Goal: Information Seeking & Learning: Learn about a topic

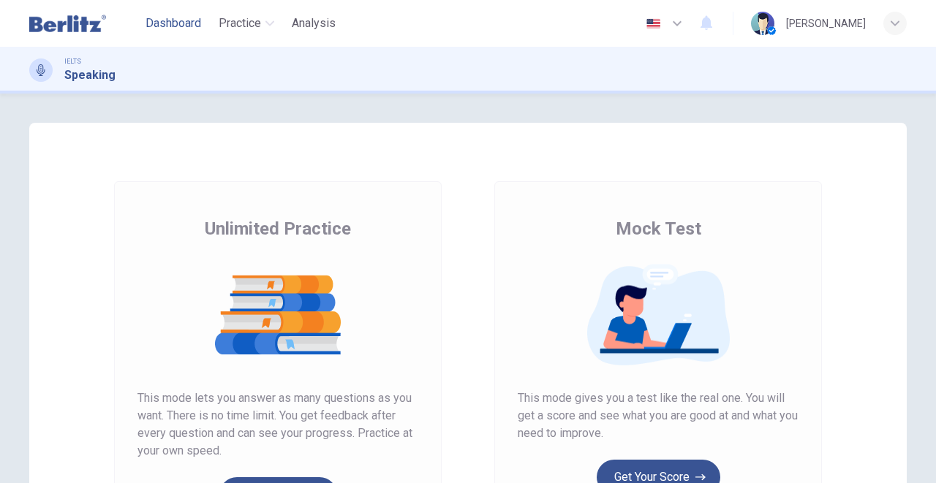
click at [164, 23] on span "Dashboard" at bounding box center [174, 24] width 56 height 18
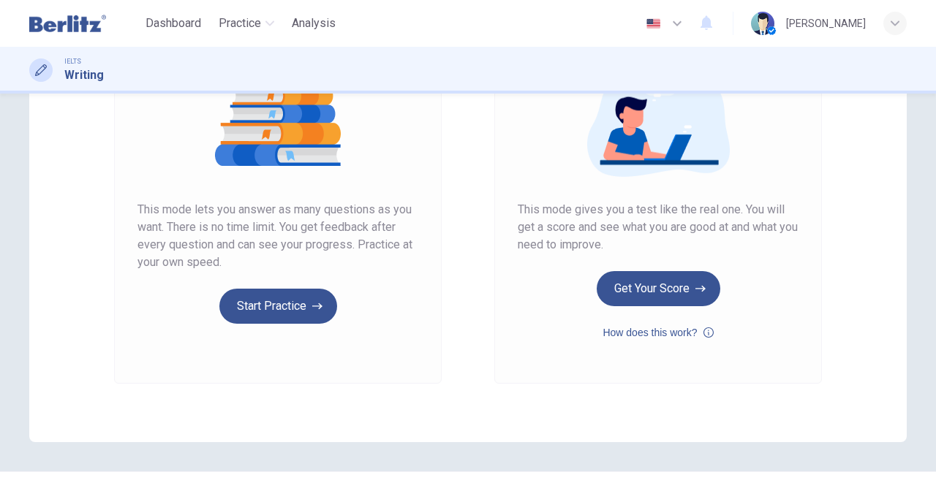
scroll to position [195, 0]
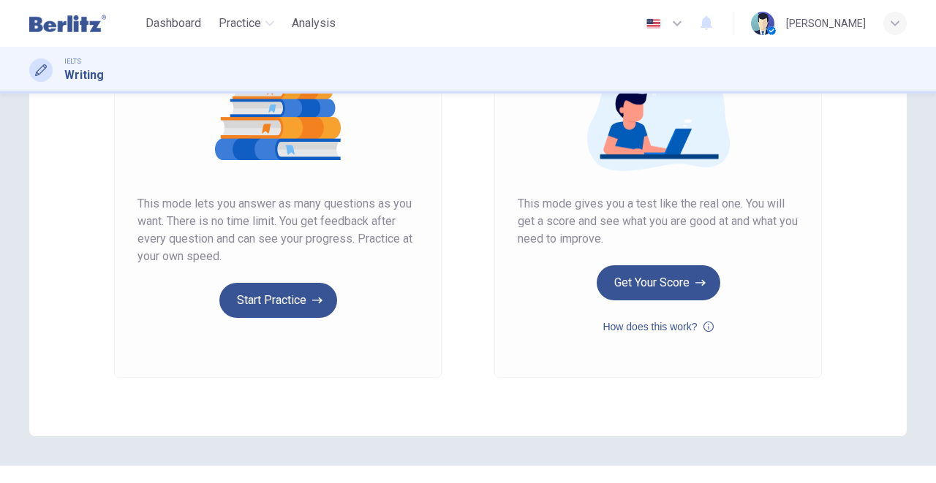
click at [276, 325] on div "Unlimited Practice This mode lets you answer as many questions as you want. The…" at bounding box center [278, 182] width 328 height 391
click at [293, 309] on button "Start Practice" at bounding box center [278, 300] width 118 height 35
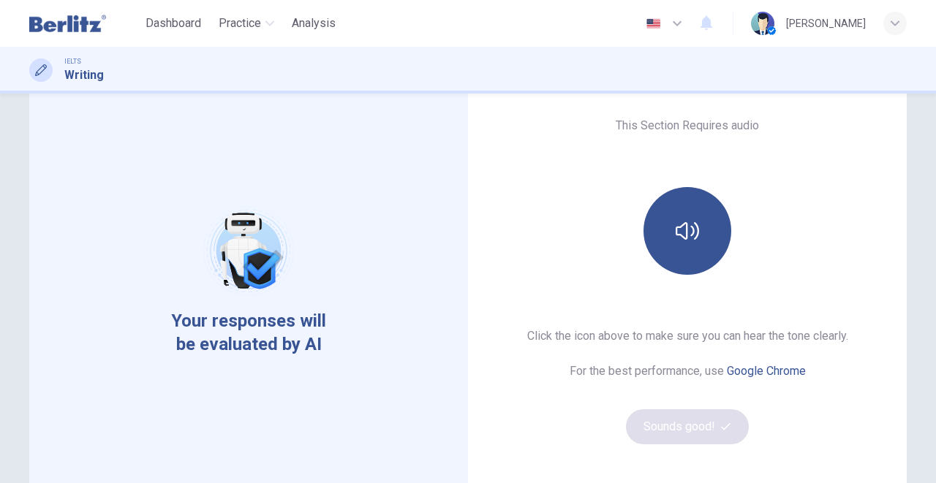
scroll to position [97, 0]
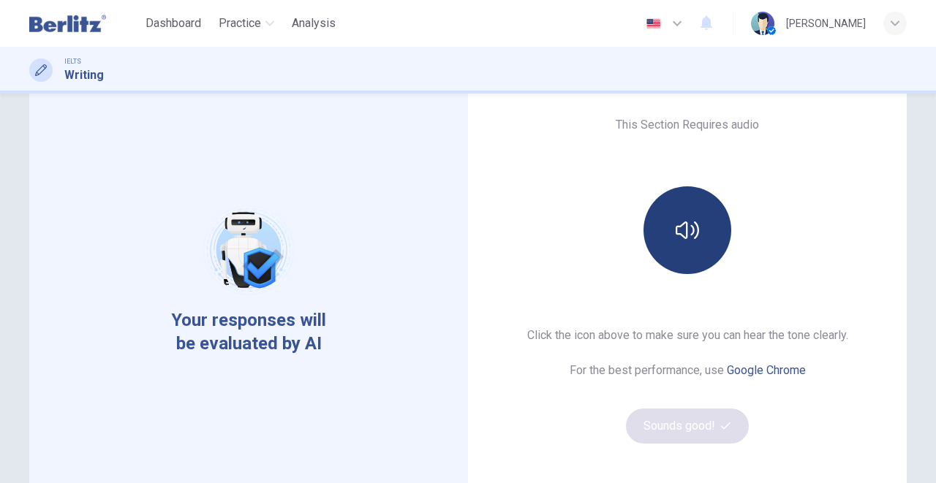
click at [690, 252] on button "button" at bounding box center [687, 230] width 88 height 88
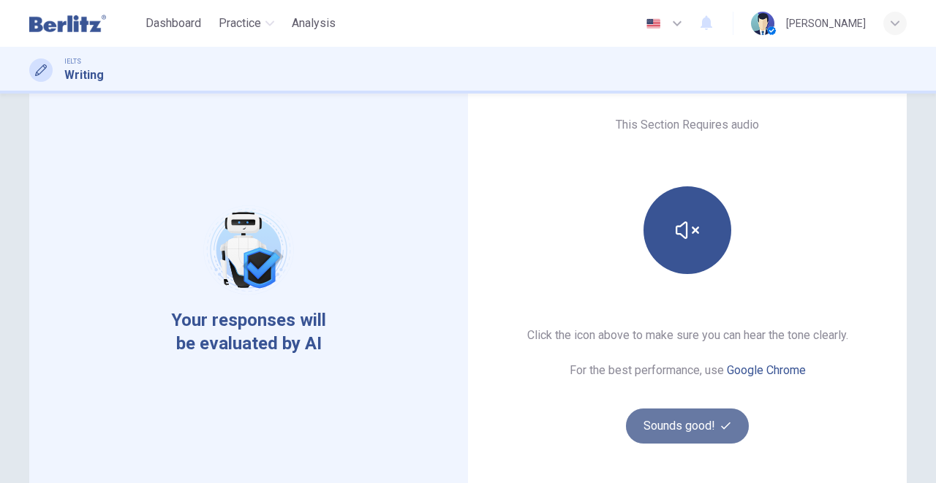
click at [701, 428] on button "Sounds good!" at bounding box center [687, 426] width 123 height 35
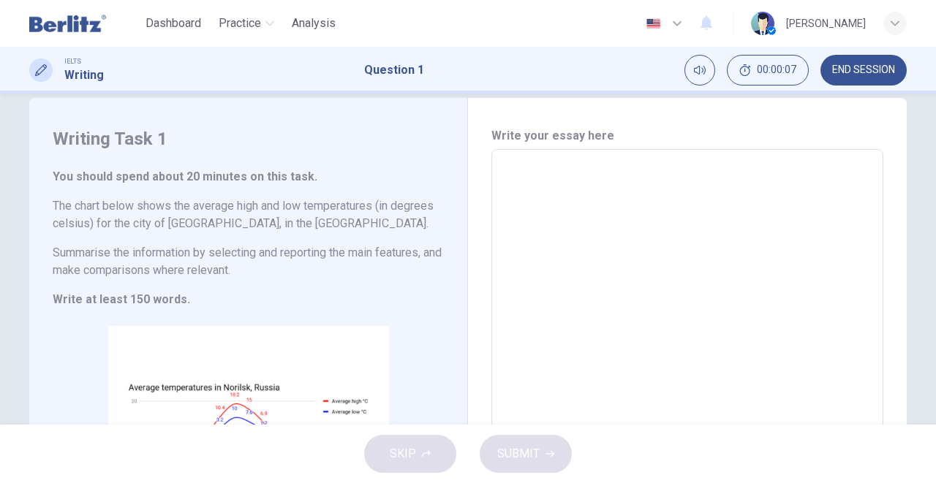
scroll to position [0, 0]
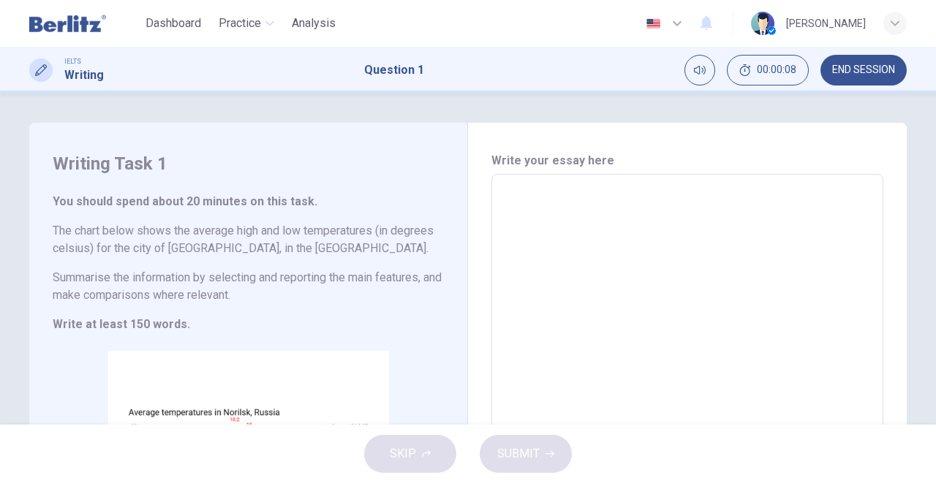
drag, startPoint x: 60, startPoint y: 26, endPoint x: 507, endPoint y: 79, distance: 450.7
click at [60, 26] on img at bounding box center [67, 23] width 77 height 29
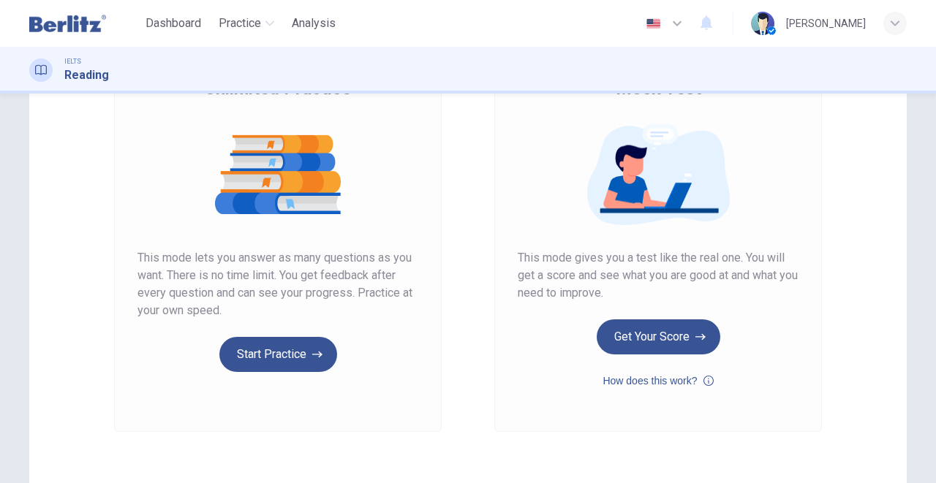
scroll to position [146, 0]
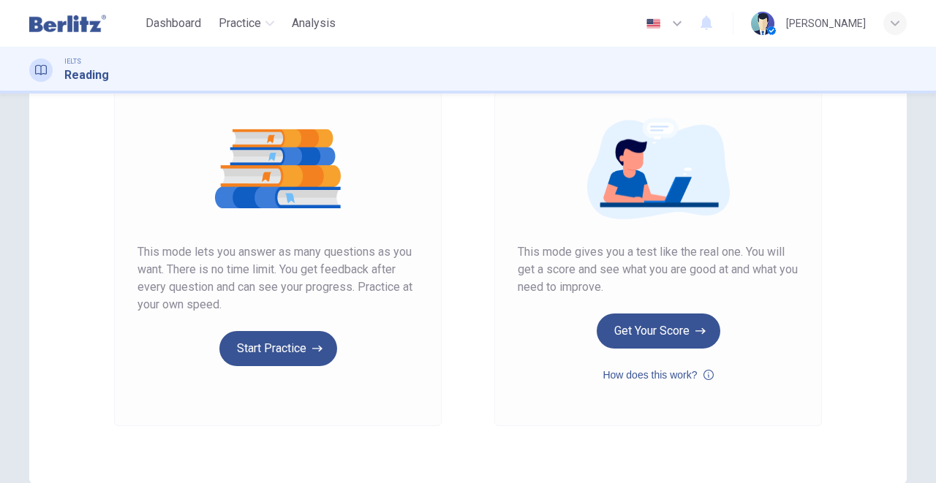
click at [253, 369] on div "Unlimited Practice This mode lets you answer as many questions as you want. The…" at bounding box center [278, 230] width 328 height 391
click at [263, 352] on button "Start Practice" at bounding box center [278, 348] width 118 height 35
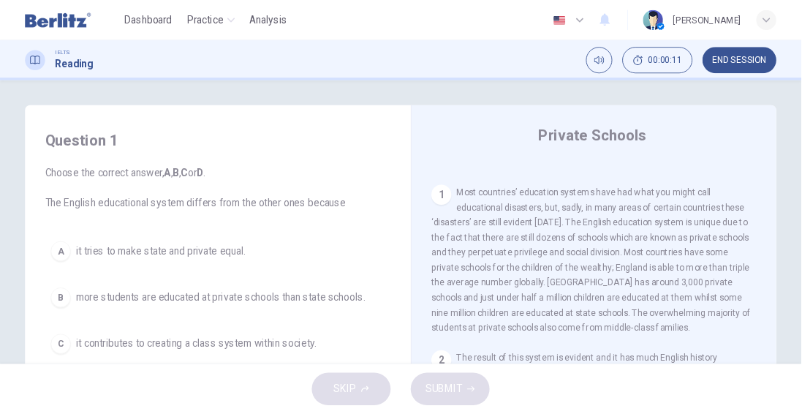
scroll to position [292, 0]
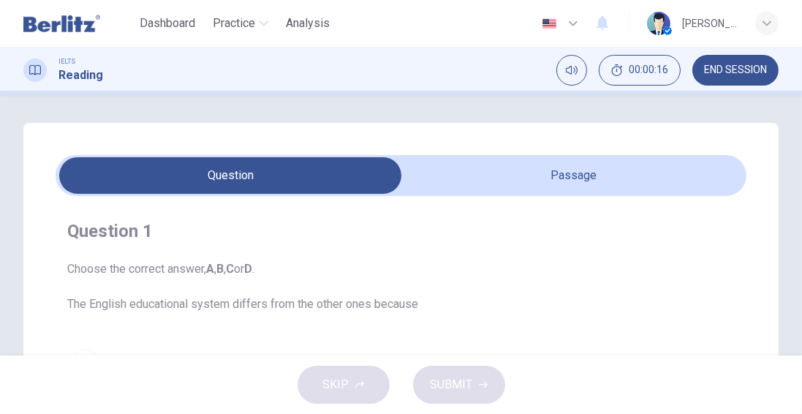
drag, startPoint x: 914, startPoint y: 1, endPoint x: 610, endPoint y: 205, distance: 366.3
click at [610, 205] on div "Question 1 Choose the correct answer, A , B , C or D . The English educational …" at bounding box center [401, 380] width 691 height 369
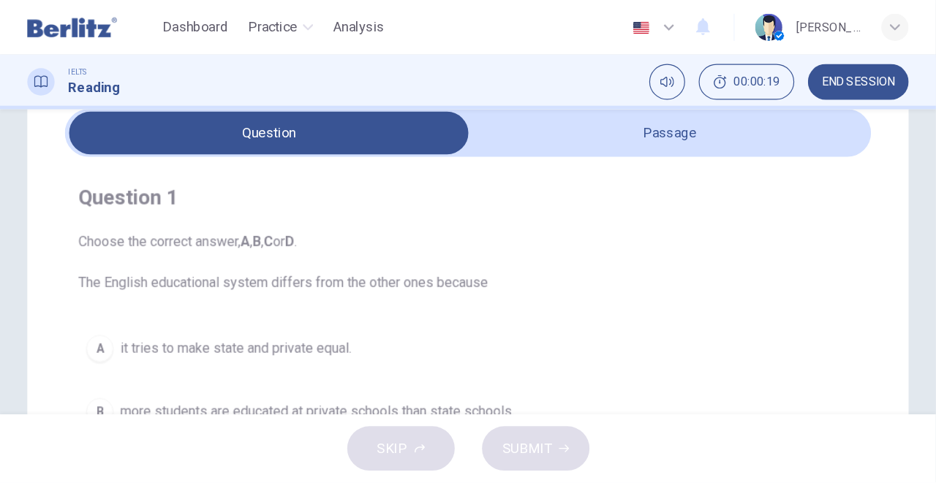
scroll to position [0, 0]
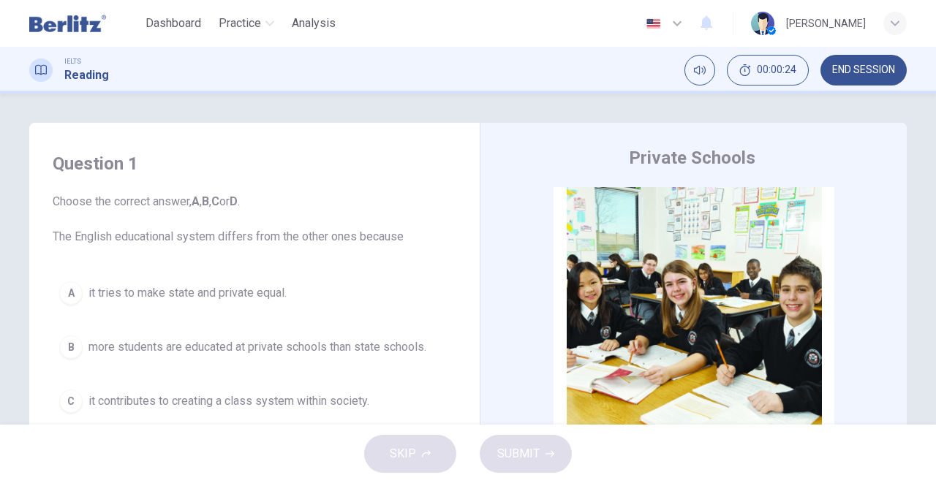
drag, startPoint x: 777, startPoint y: 0, endPoint x: 527, endPoint y: 138, distance: 285.7
click at [527, 138] on div "Private Schools CLICK TO ZOOM Click to Zoom 1 Most countries’ education systems…" at bounding box center [693, 389] width 427 height 532
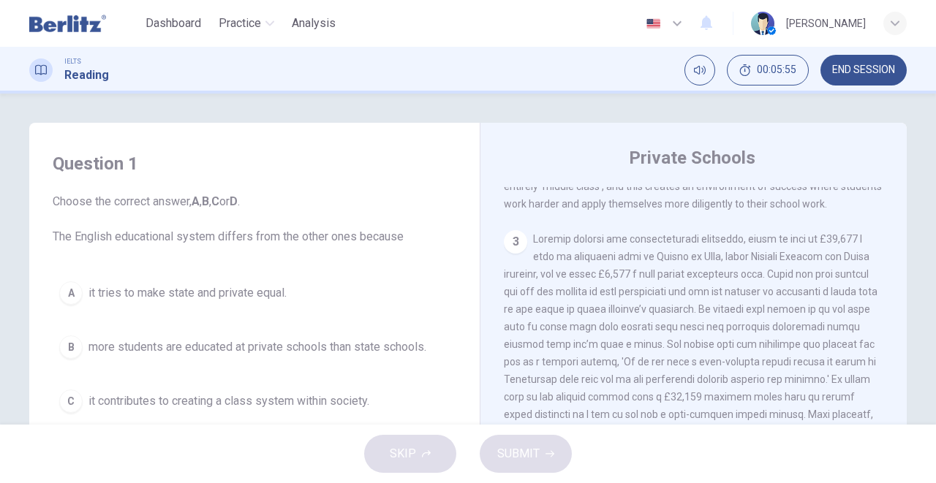
scroll to position [682, 0]
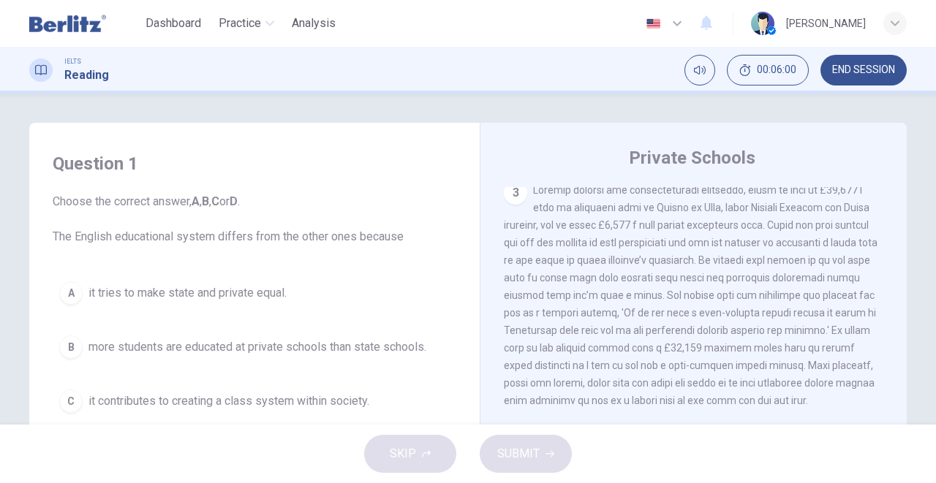
drag, startPoint x: 807, startPoint y: 254, endPoint x: 703, endPoint y: 268, distance: 104.7
click at [703, 268] on span at bounding box center [691, 295] width 374 height 222
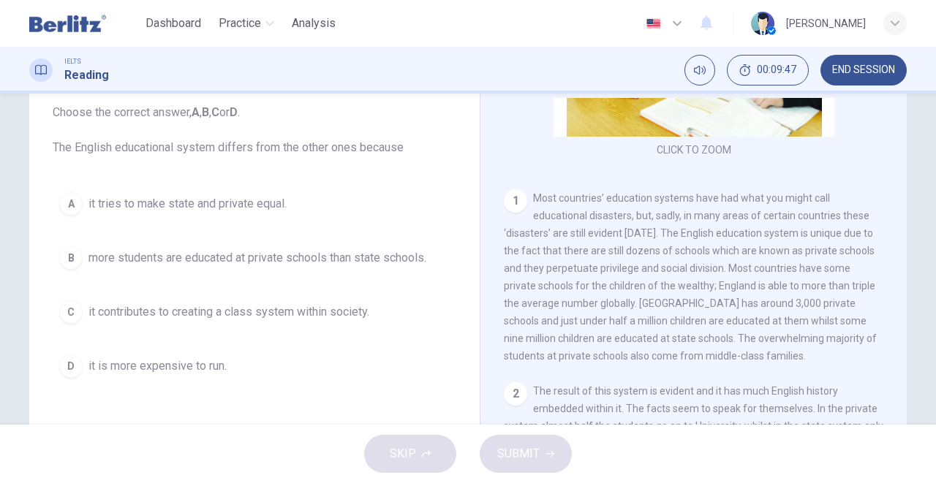
scroll to position [243, 0]
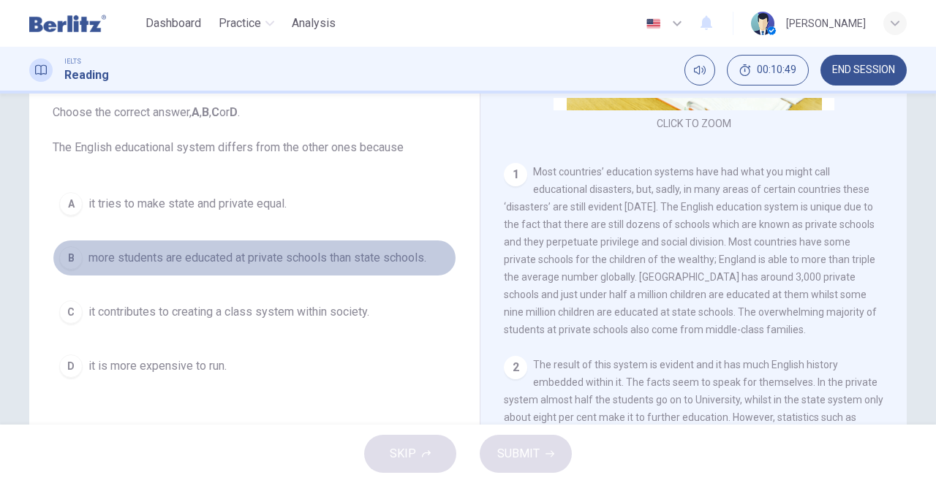
click at [75, 258] on div "B" at bounding box center [70, 257] width 23 height 23
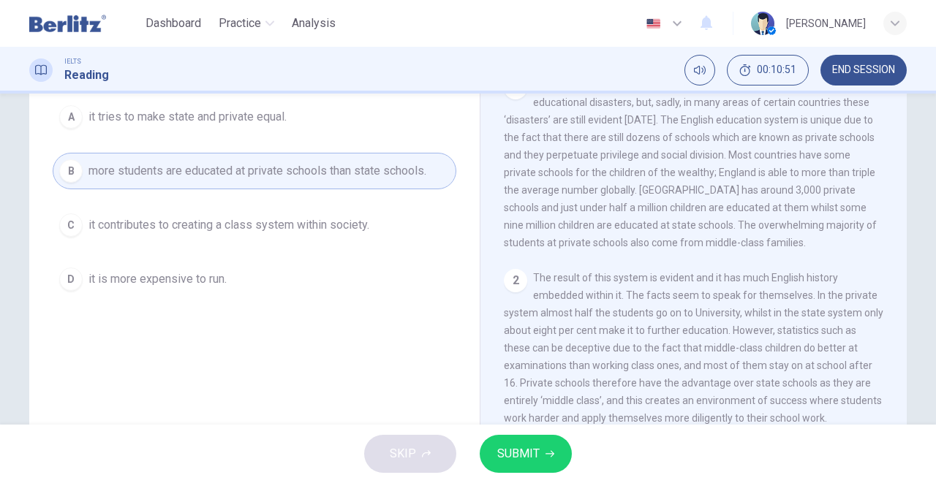
scroll to position [187, 0]
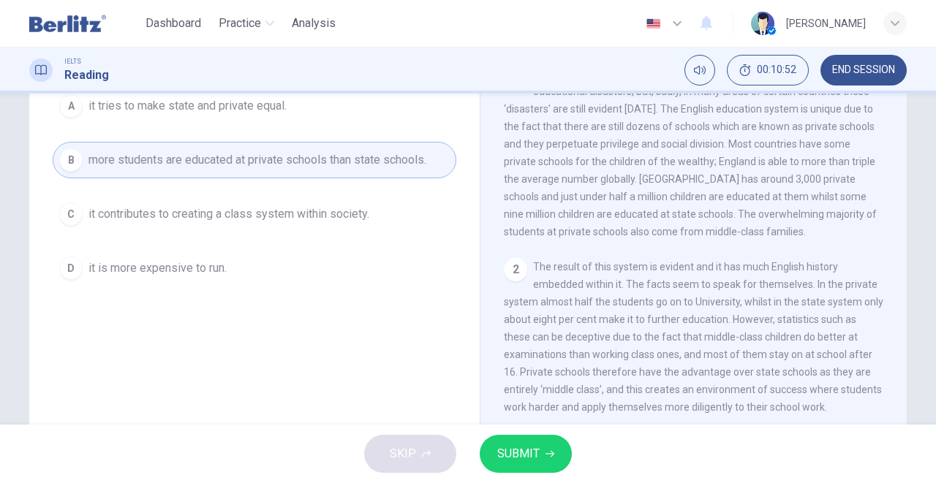
click at [511, 445] on span "SUBMIT" at bounding box center [518, 454] width 42 height 20
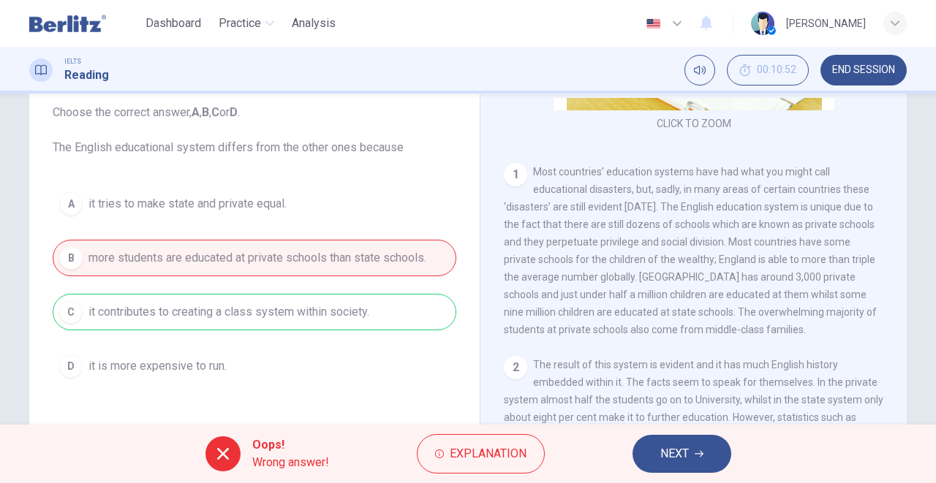
scroll to position [138, 0]
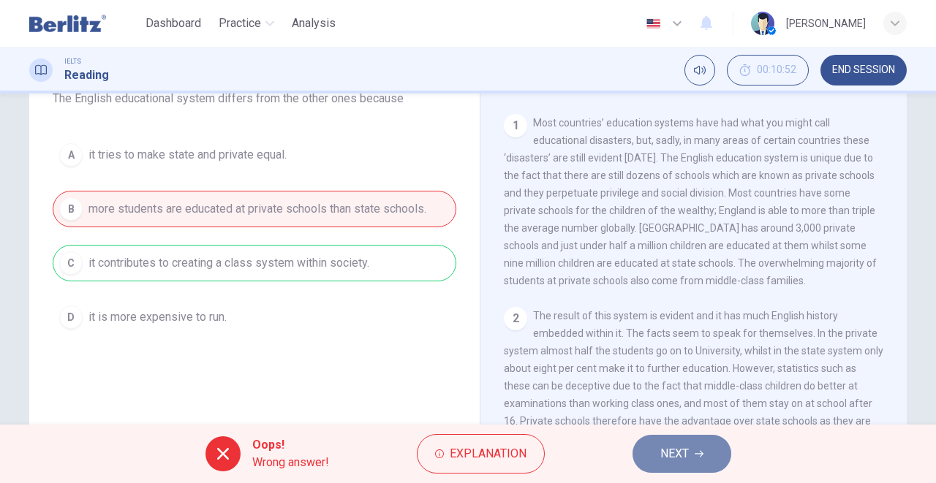
click at [682, 452] on span "NEXT" at bounding box center [674, 454] width 29 height 20
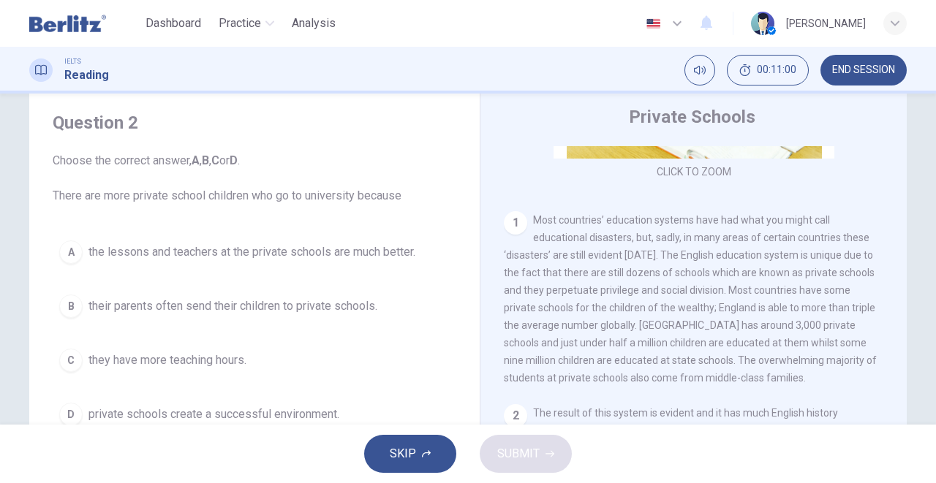
scroll to position [89, 0]
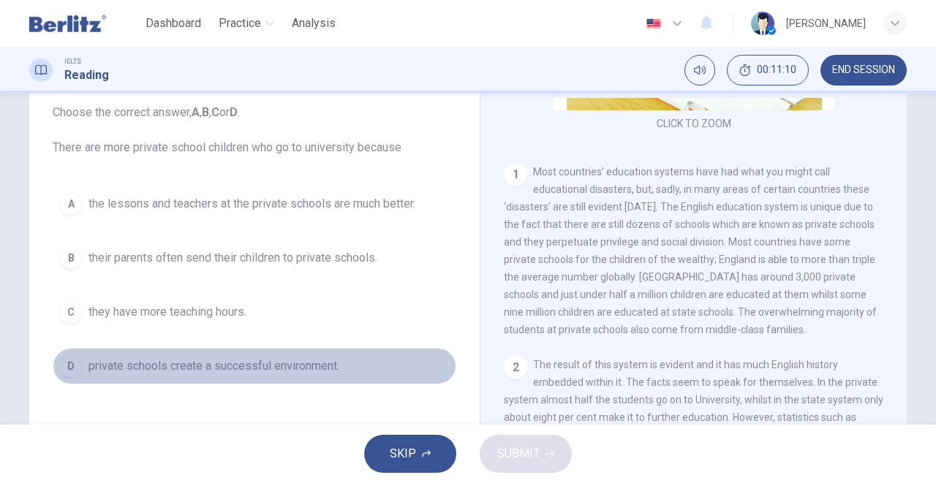
click at [80, 366] on button "D private schools create a successful environment." at bounding box center [255, 366] width 404 height 37
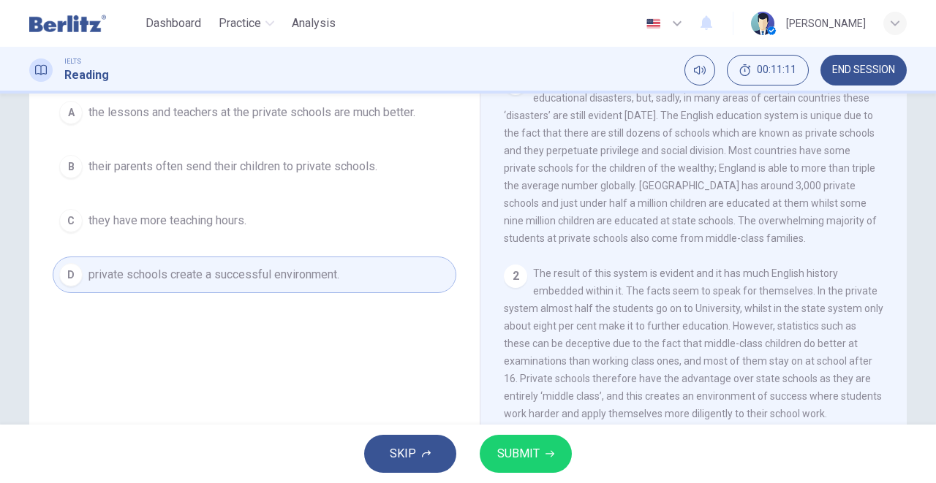
scroll to position [187, 0]
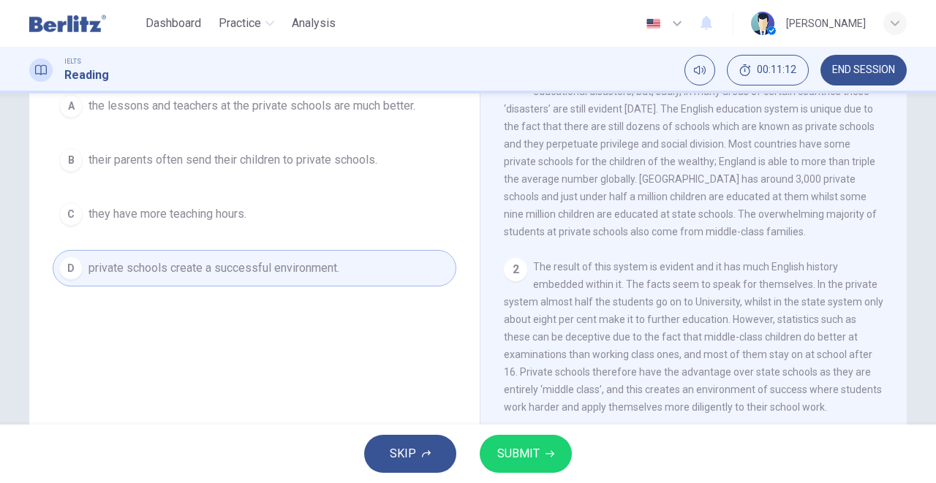
click at [534, 448] on span "SUBMIT" at bounding box center [518, 454] width 42 height 20
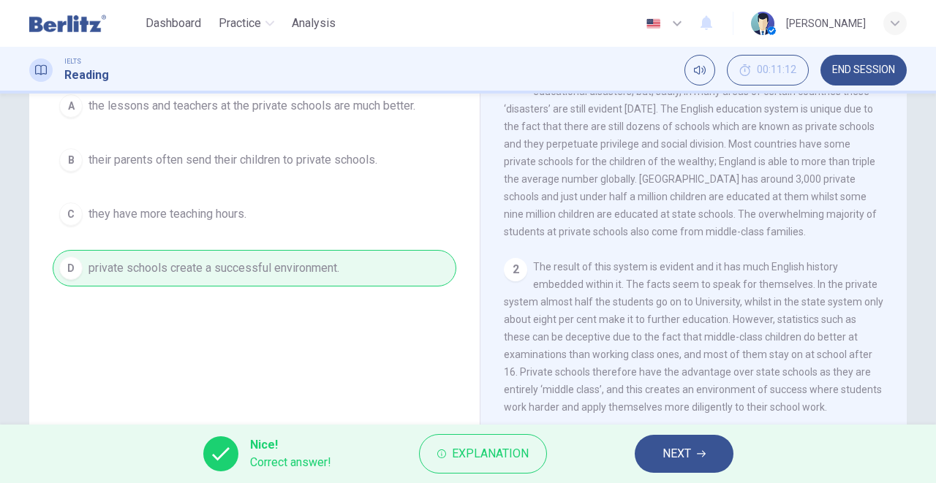
click at [670, 448] on span "NEXT" at bounding box center [676, 454] width 29 height 20
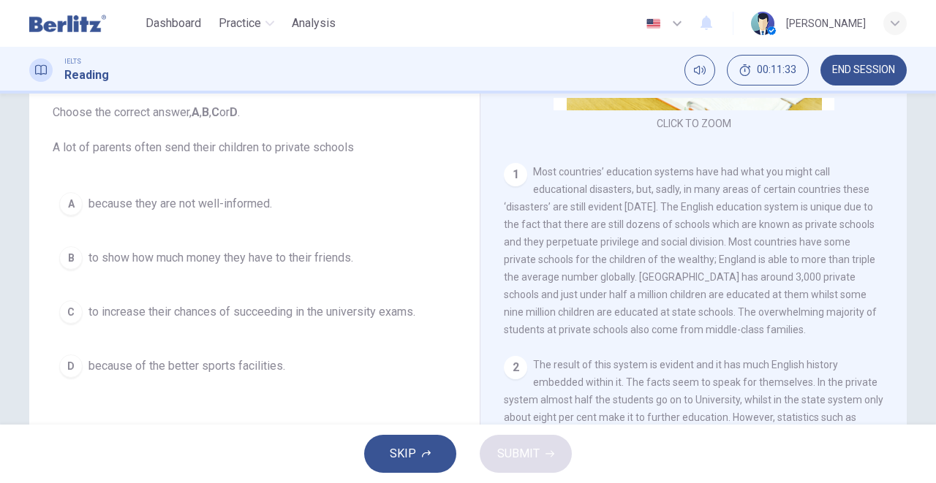
scroll to position [138, 0]
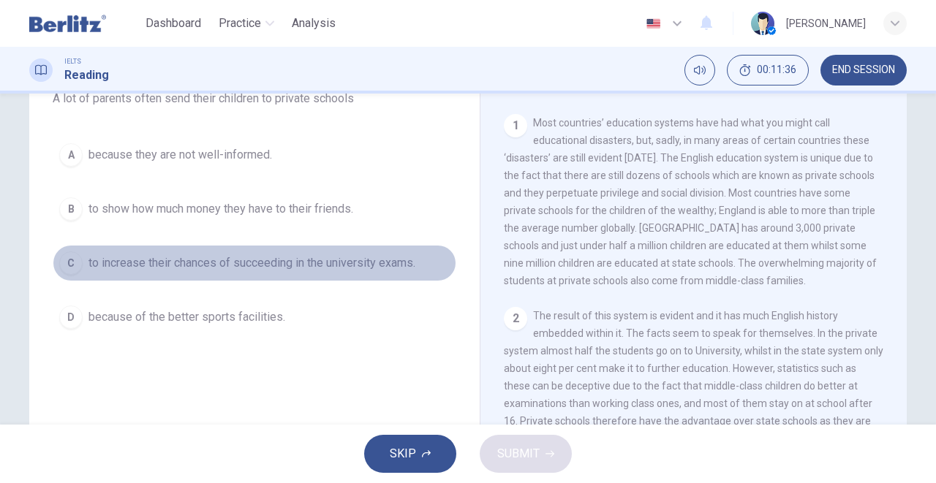
click at [61, 269] on div "C" at bounding box center [70, 263] width 23 height 23
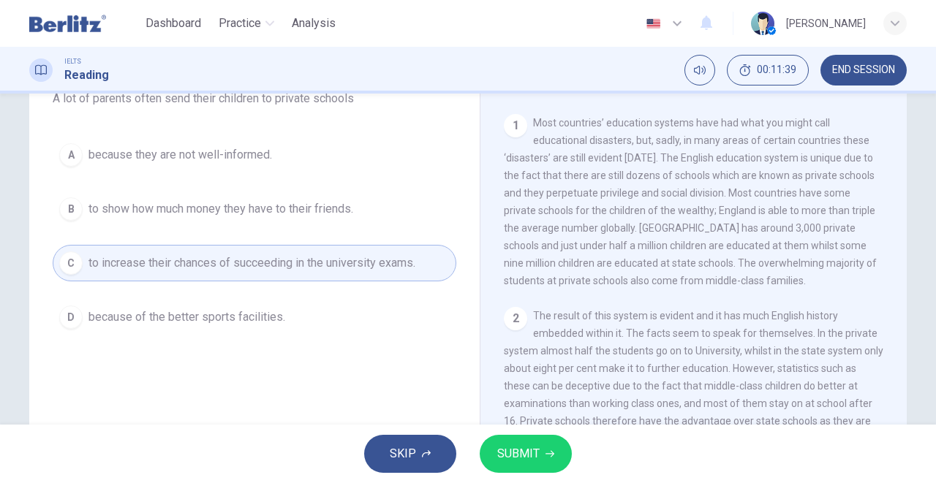
scroll to position [187, 0]
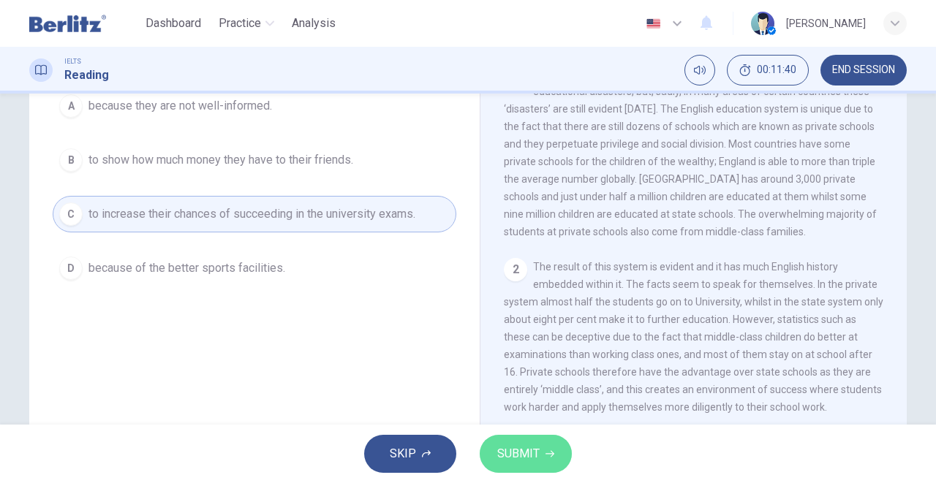
click at [519, 445] on span "SUBMIT" at bounding box center [518, 454] width 42 height 20
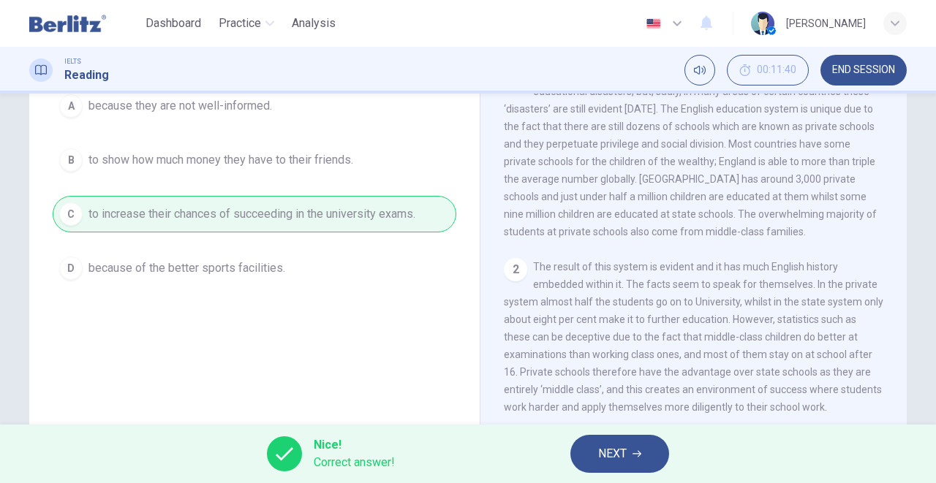
click at [629, 450] on button "NEXT" at bounding box center [619, 454] width 99 height 38
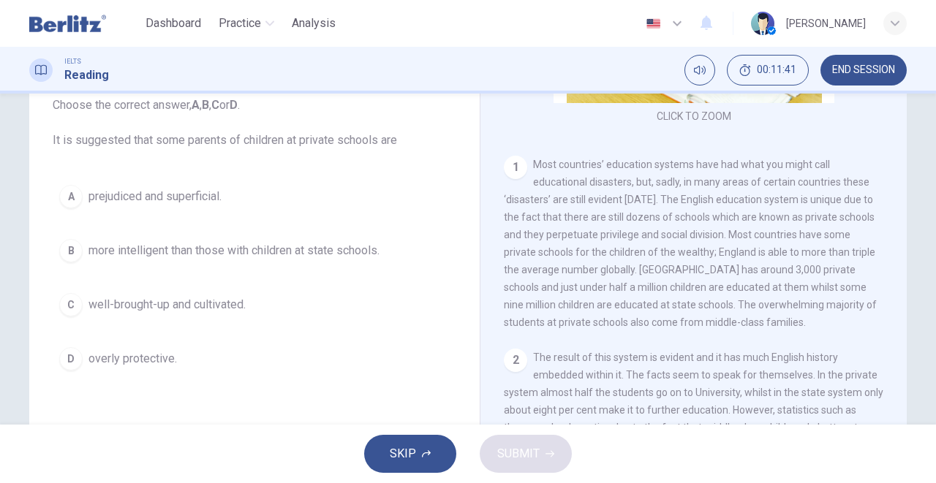
scroll to position [89, 0]
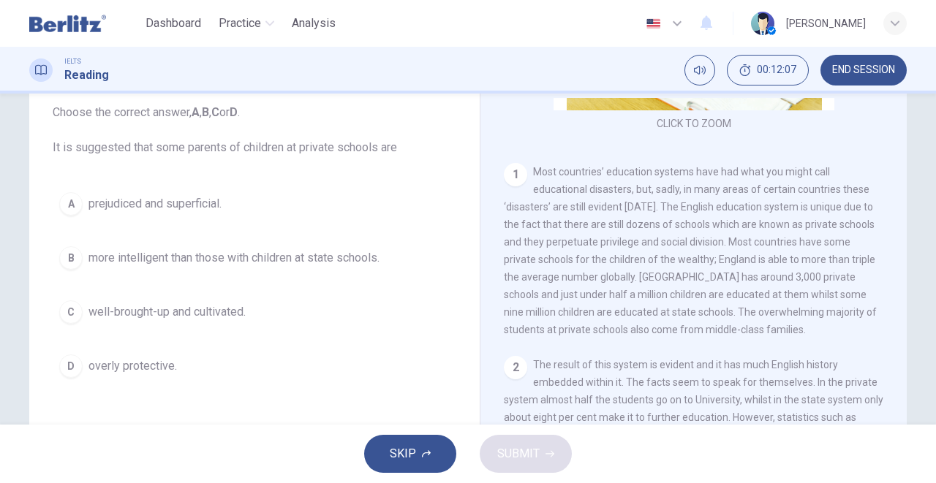
click at [203, 203] on span "prejudiced and superficial." at bounding box center [154, 204] width 133 height 18
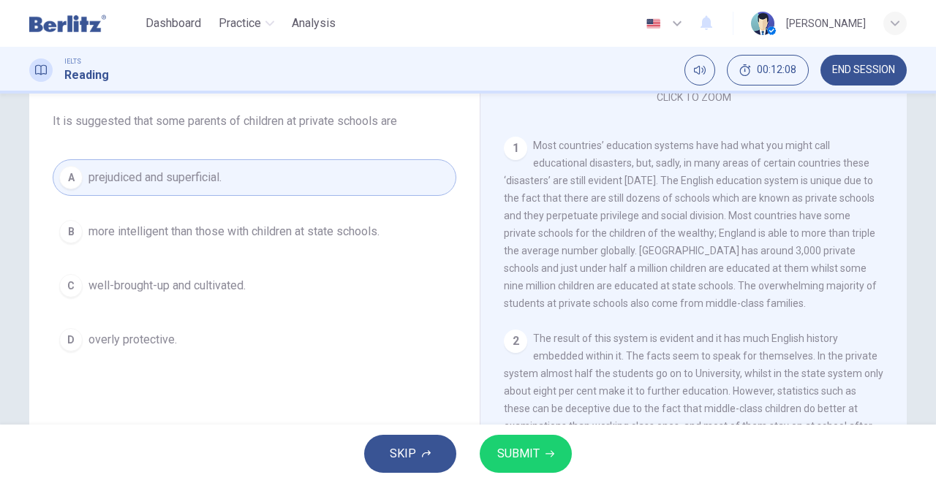
scroll to position [187, 0]
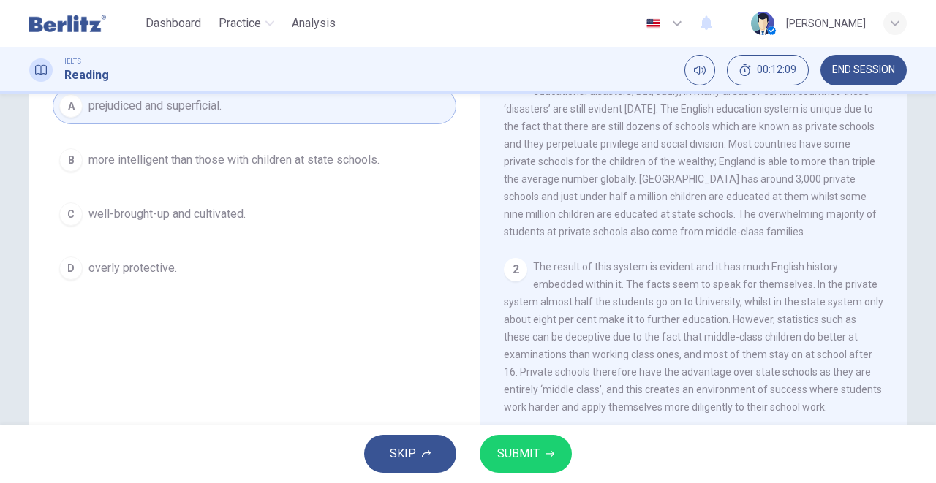
click at [535, 445] on span "SUBMIT" at bounding box center [518, 454] width 42 height 20
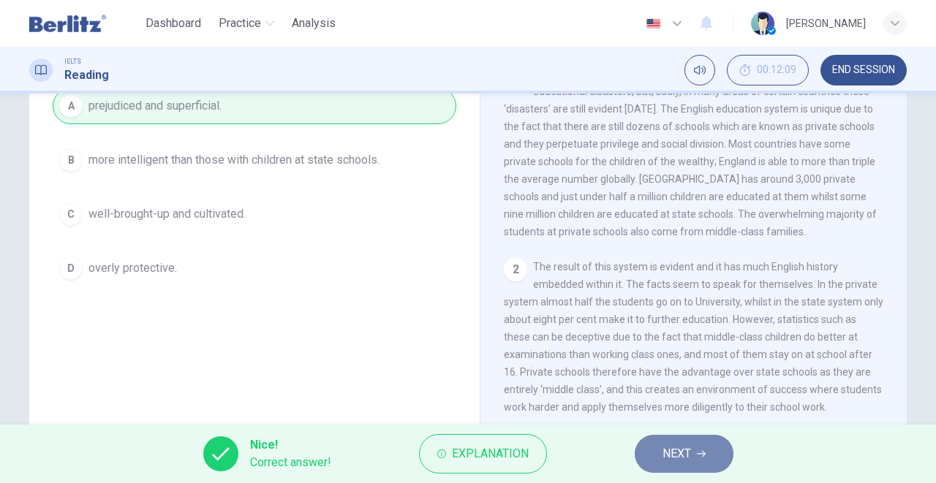
click at [680, 442] on button "NEXT" at bounding box center [684, 454] width 99 height 38
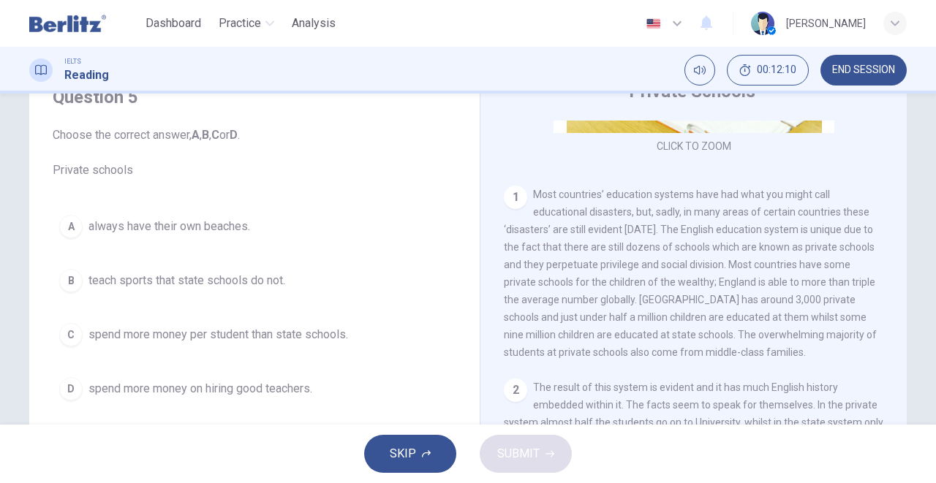
scroll to position [89, 0]
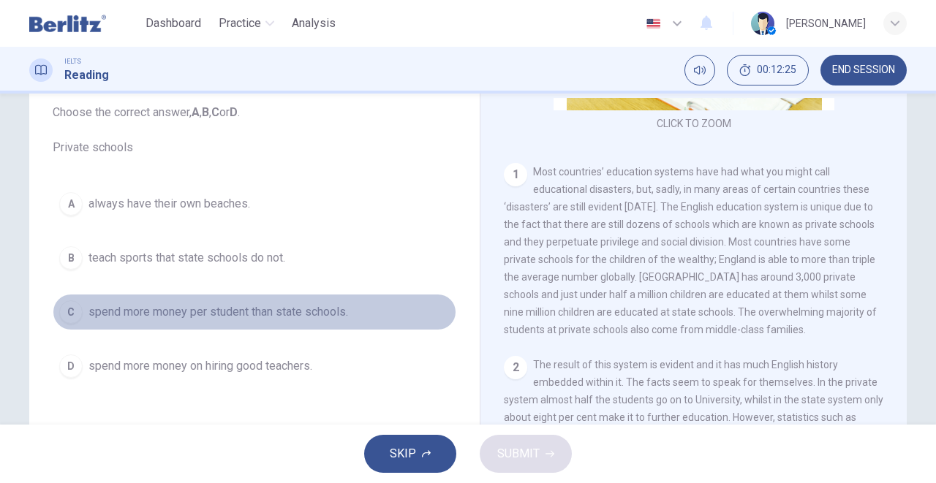
click at [333, 309] on span "spend more money per student than state schools." at bounding box center [218, 312] width 260 height 18
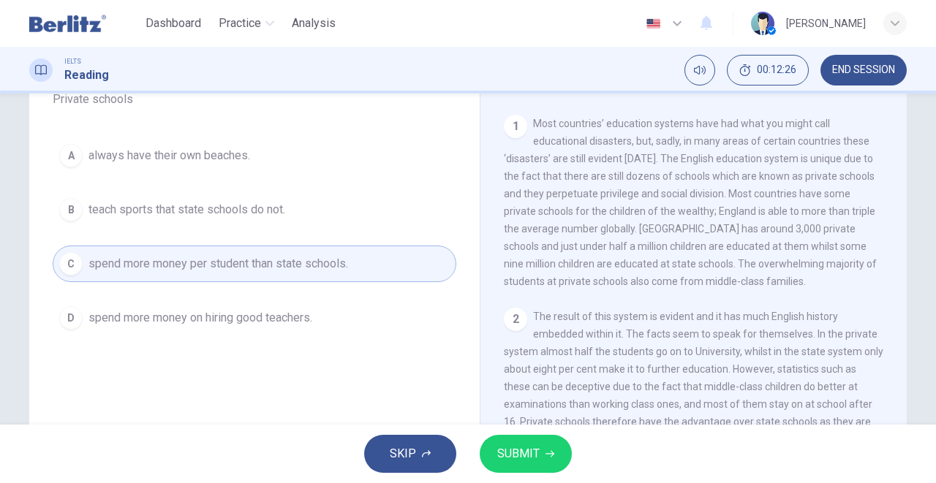
scroll to position [138, 0]
click at [521, 444] on span "SUBMIT" at bounding box center [518, 454] width 42 height 20
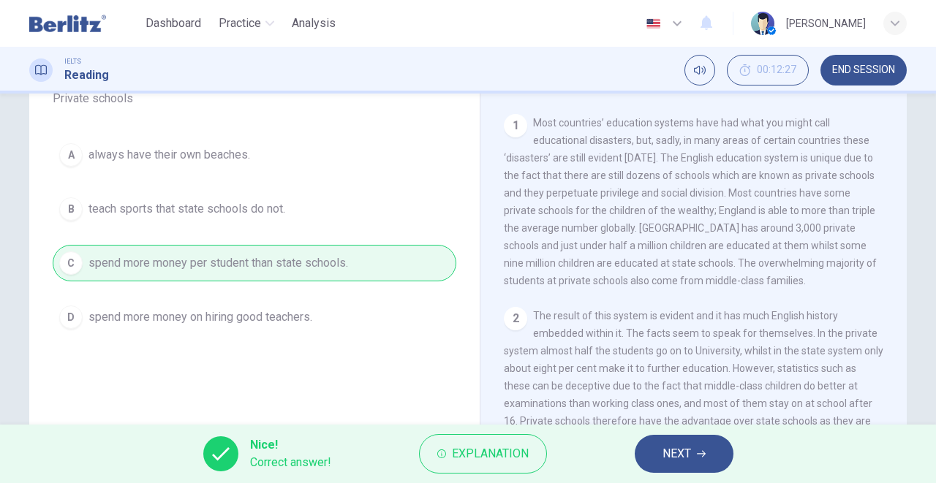
click at [665, 448] on span "NEXT" at bounding box center [676, 454] width 29 height 20
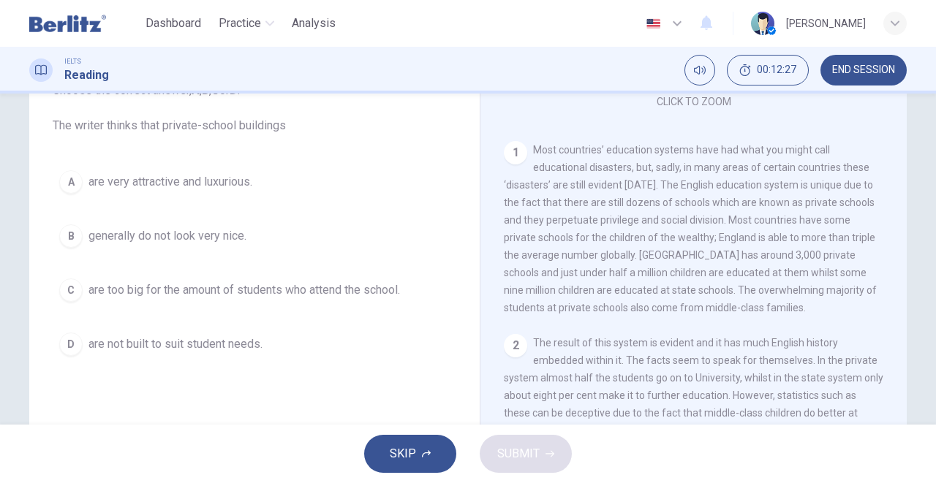
scroll to position [89, 0]
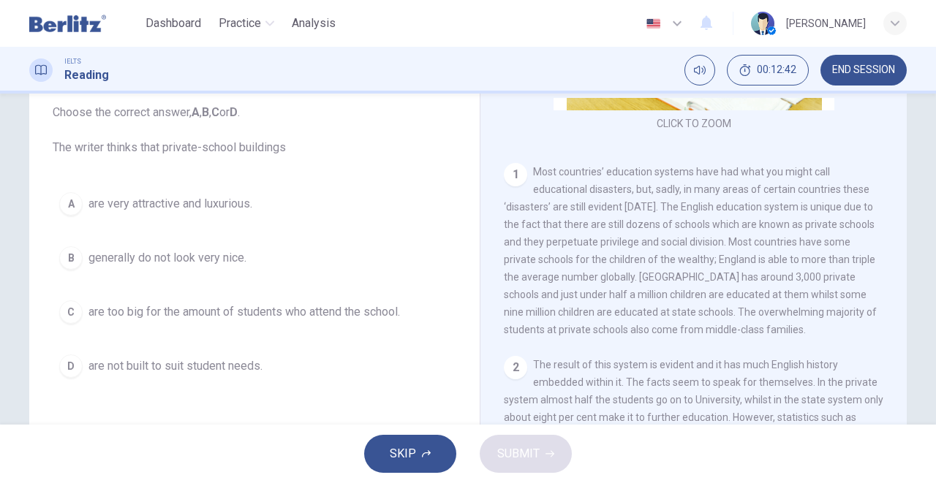
click at [216, 205] on span "are very attractive and luxurious." at bounding box center [170, 204] width 164 height 18
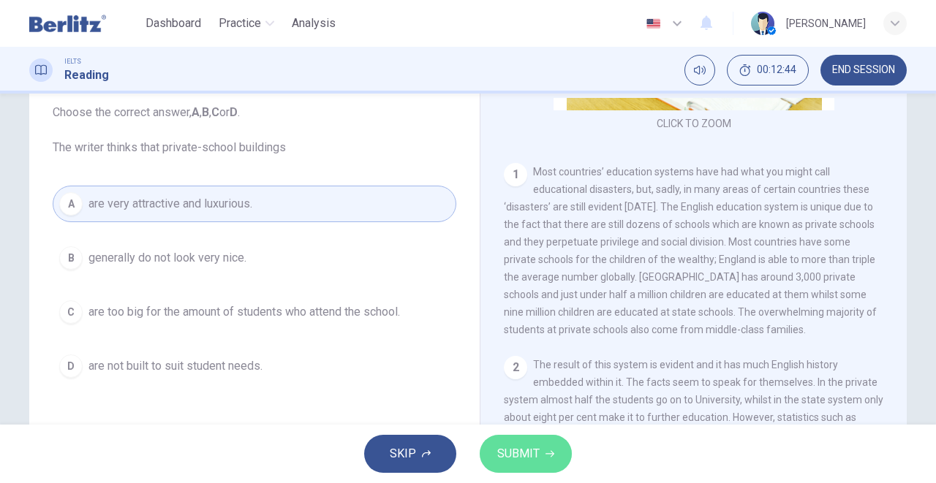
click at [516, 445] on span "SUBMIT" at bounding box center [518, 454] width 42 height 20
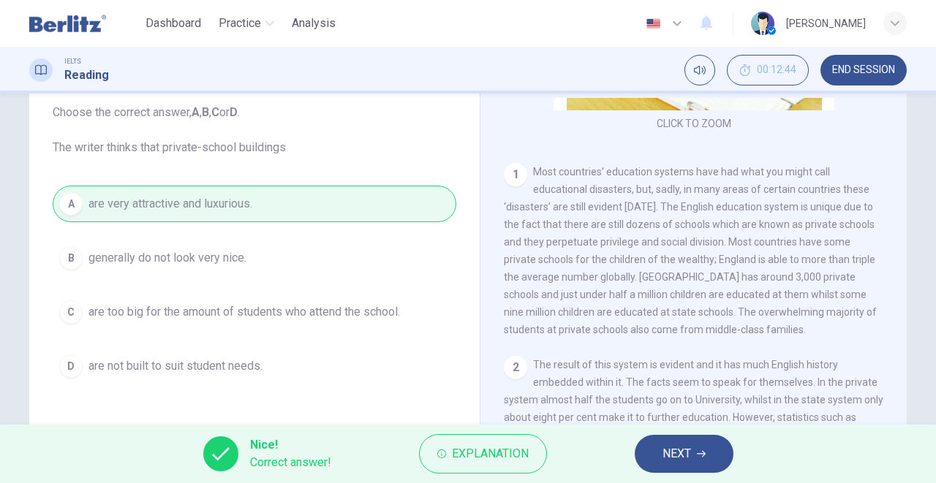
click at [689, 448] on span "NEXT" at bounding box center [676, 454] width 29 height 20
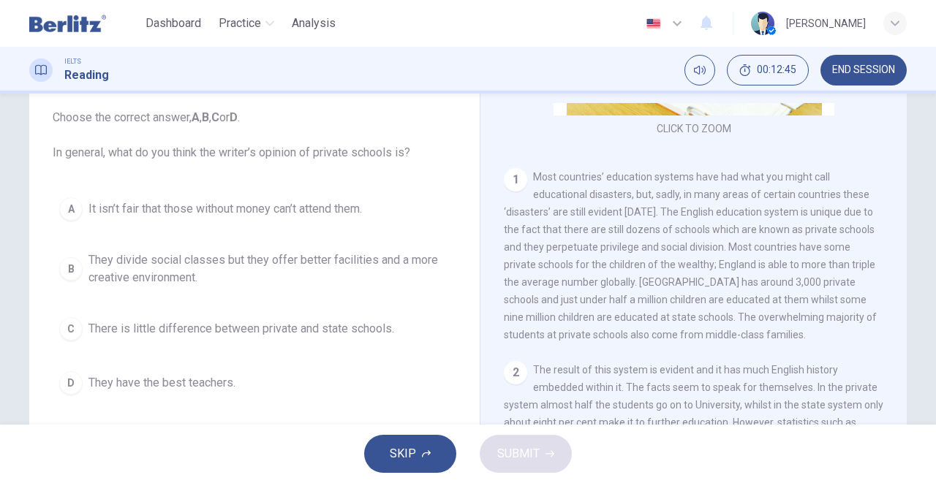
scroll to position [97, 0]
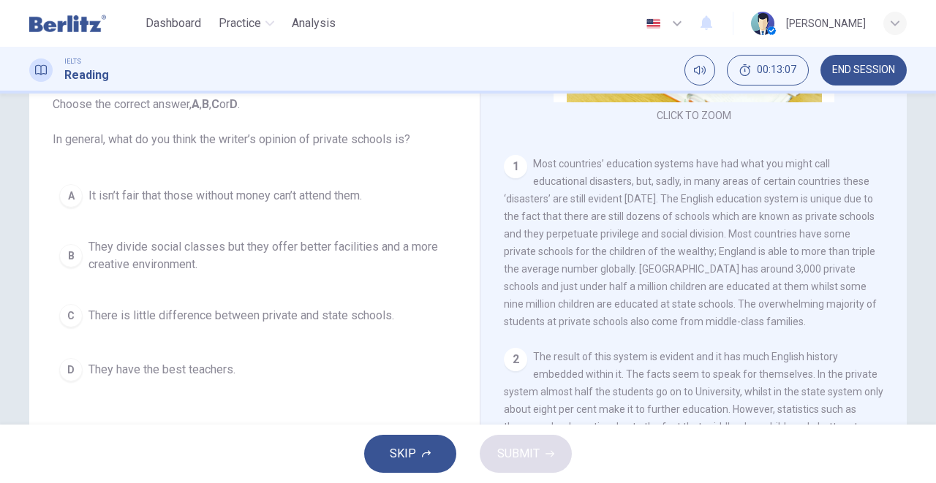
click at [197, 250] on span "They divide social classes but they offer better facilities and a more creative…" at bounding box center [268, 255] width 361 height 35
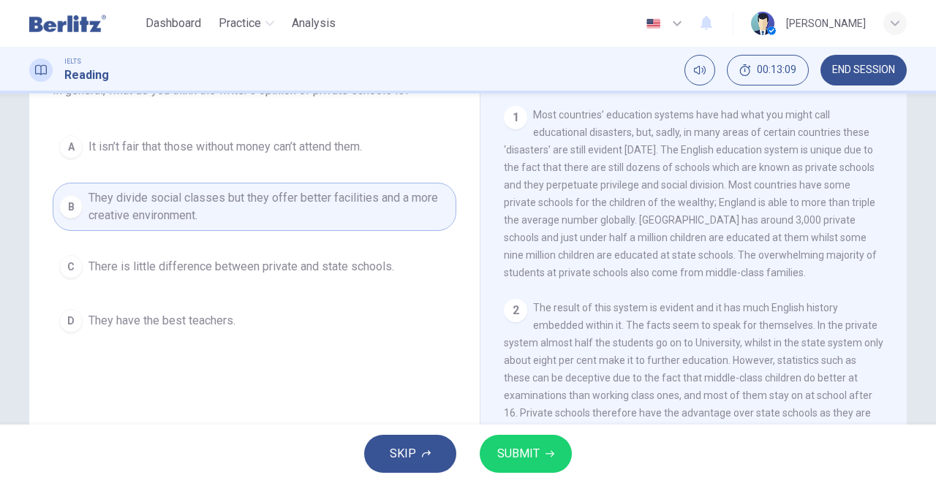
scroll to position [195, 0]
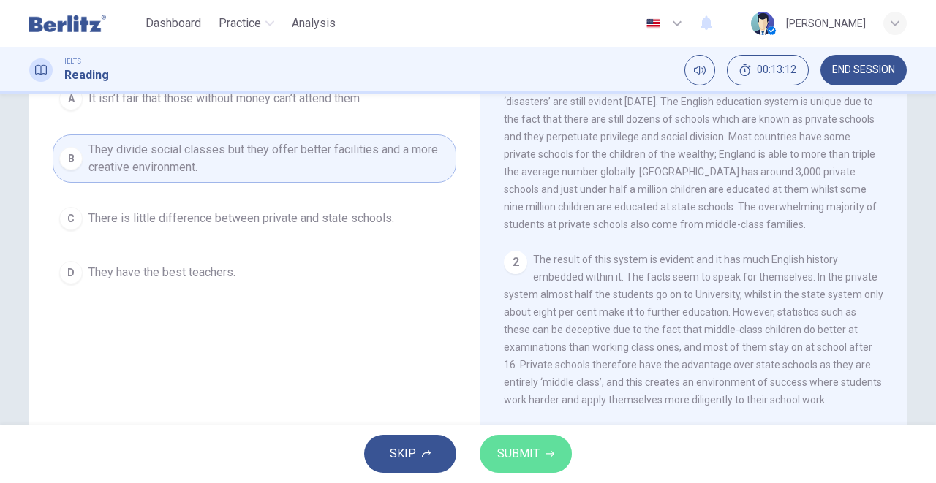
click at [521, 445] on span "SUBMIT" at bounding box center [518, 454] width 42 height 20
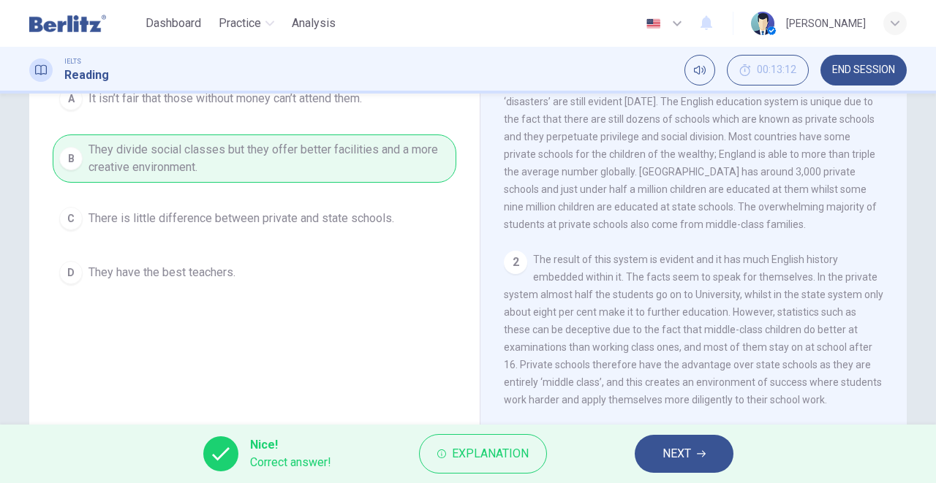
click at [665, 442] on button "NEXT" at bounding box center [684, 454] width 99 height 38
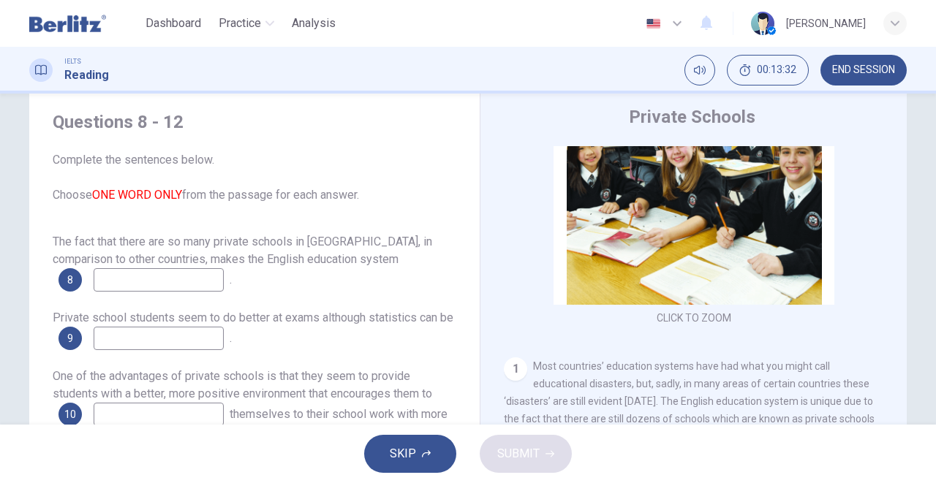
scroll to position [89, 0]
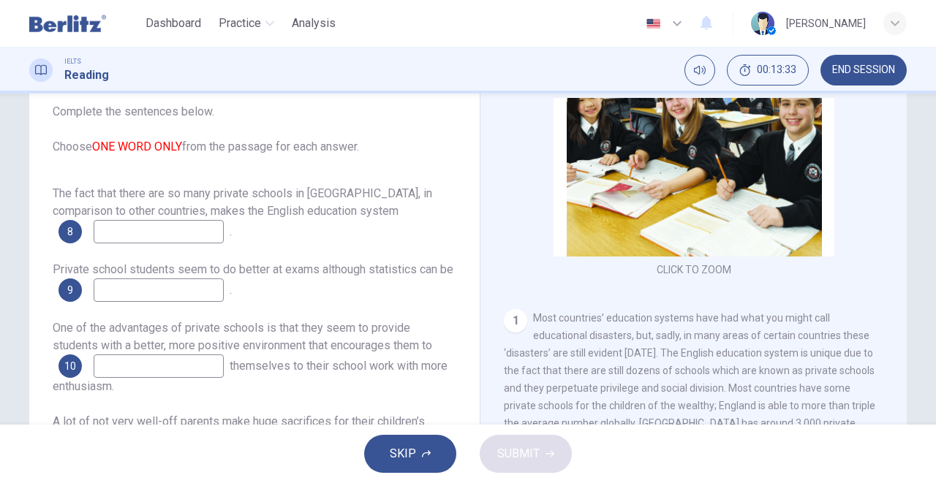
click at [183, 220] on input at bounding box center [159, 231] width 130 height 23
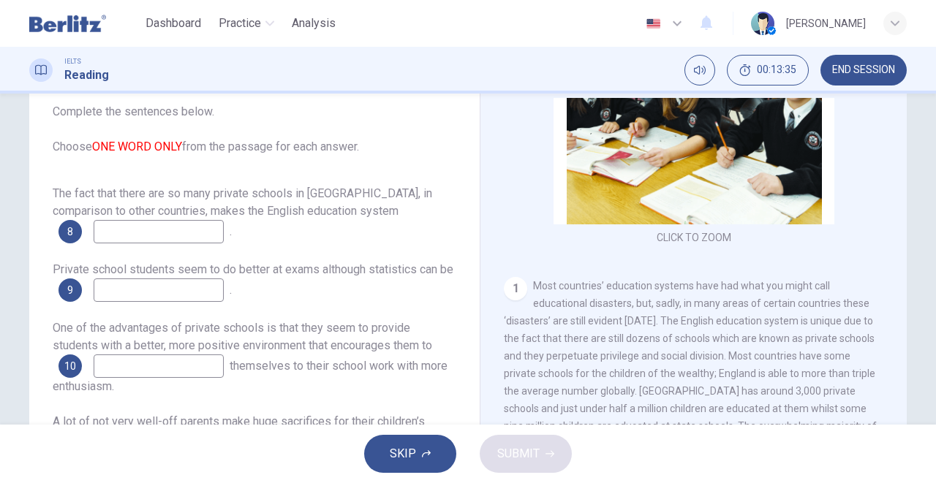
scroll to position [145, 0]
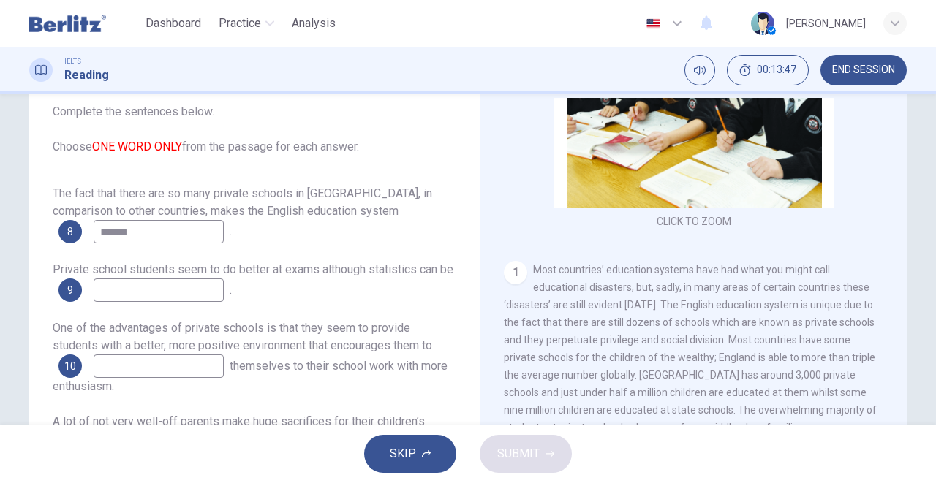
type input "******"
click at [176, 279] on input at bounding box center [159, 290] width 130 height 23
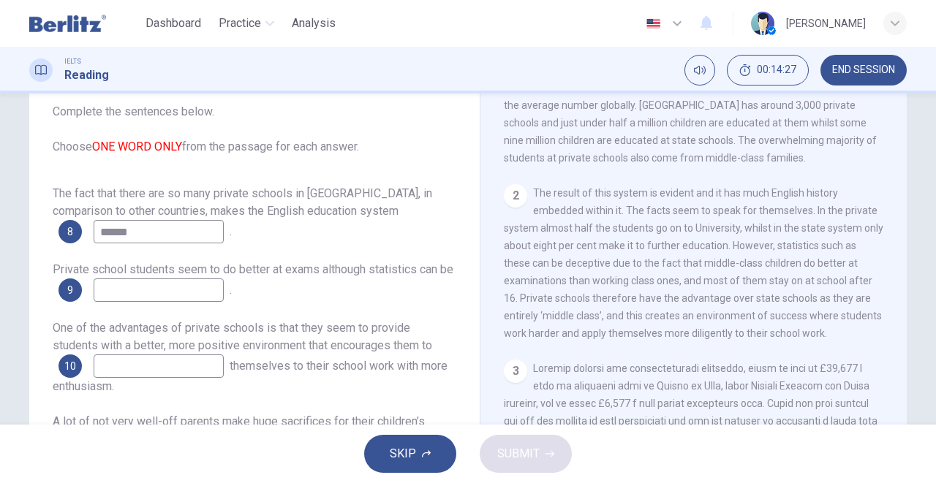
scroll to position [437, 0]
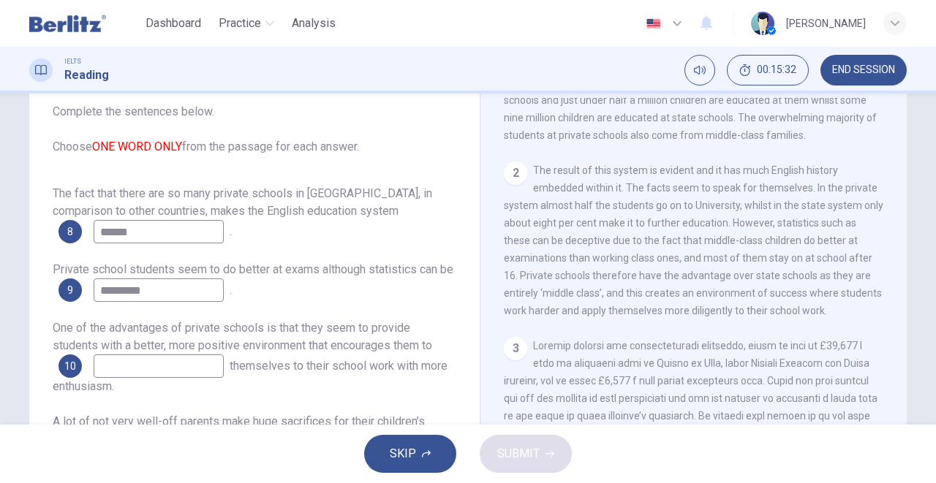
type input "*********"
click at [121, 355] on input at bounding box center [159, 366] width 130 height 23
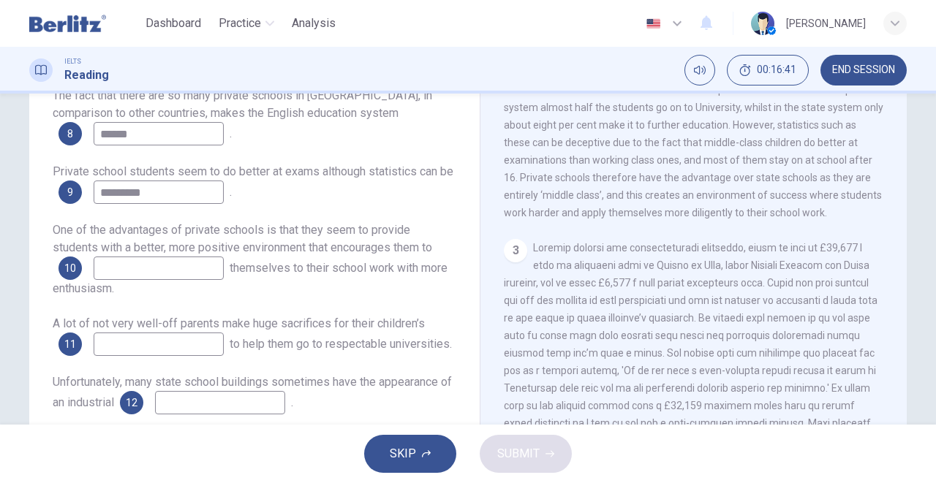
scroll to position [389, 0]
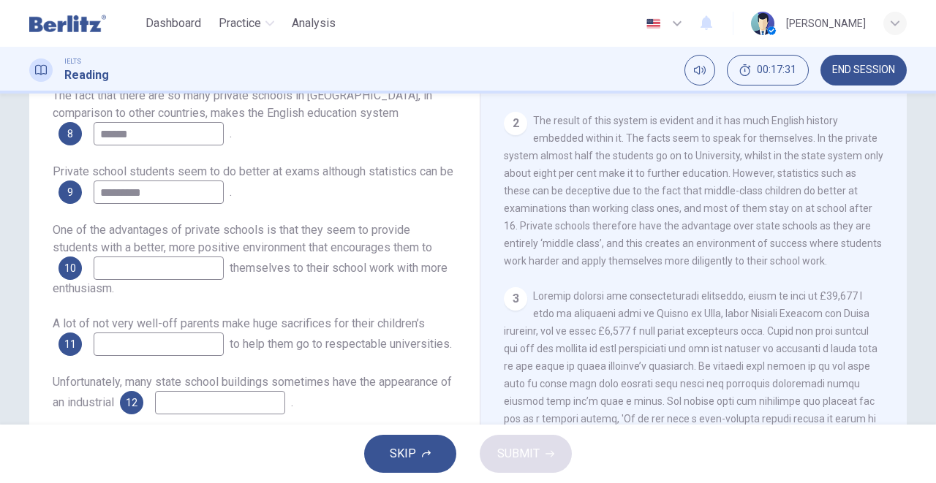
click at [167, 257] on input at bounding box center [159, 268] width 130 height 23
type input "*****"
click at [160, 333] on input at bounding box center [159, 344] width 130 height 23
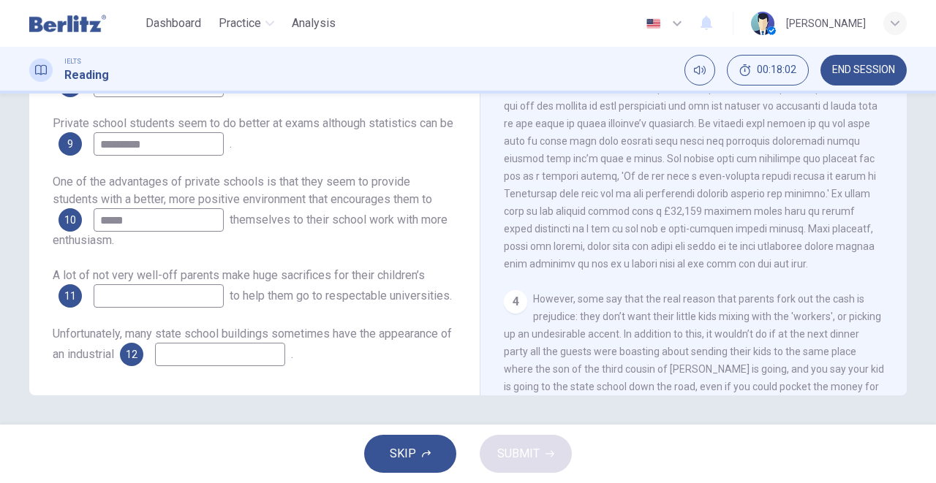
scroll to position [535, 0]
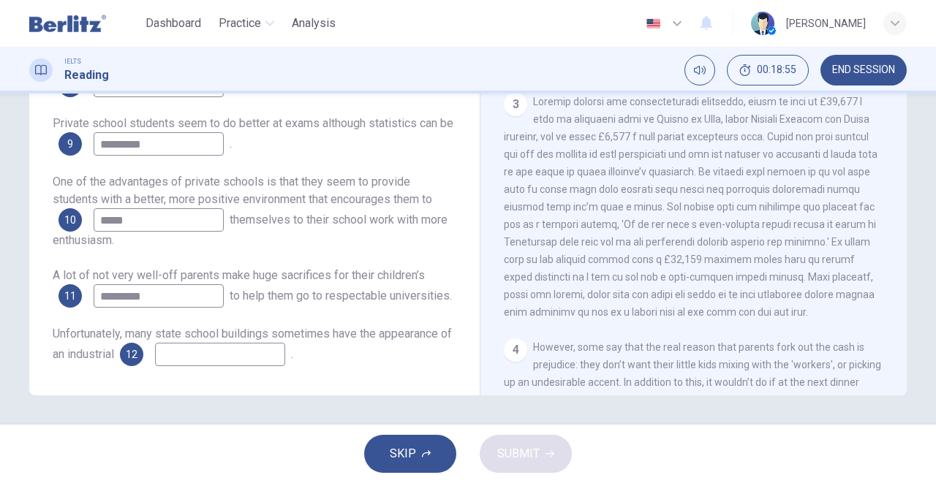
type input "*********"
click at [249, 348] on input at bounding box center [220, 354] width 130 height 23
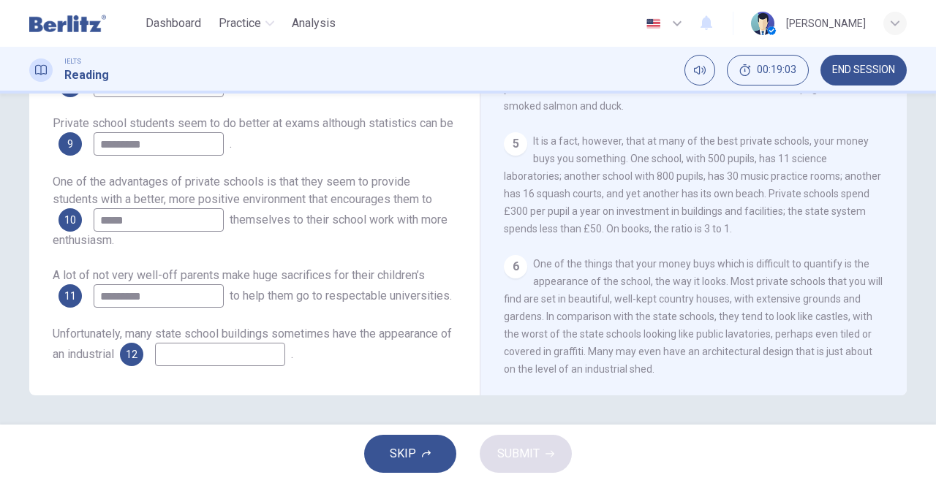
scroll to position [925, 0]
type input "****"
click at [517, 450] on span "SUBMIT" at bounding box center [518, 454] width 42 height 20
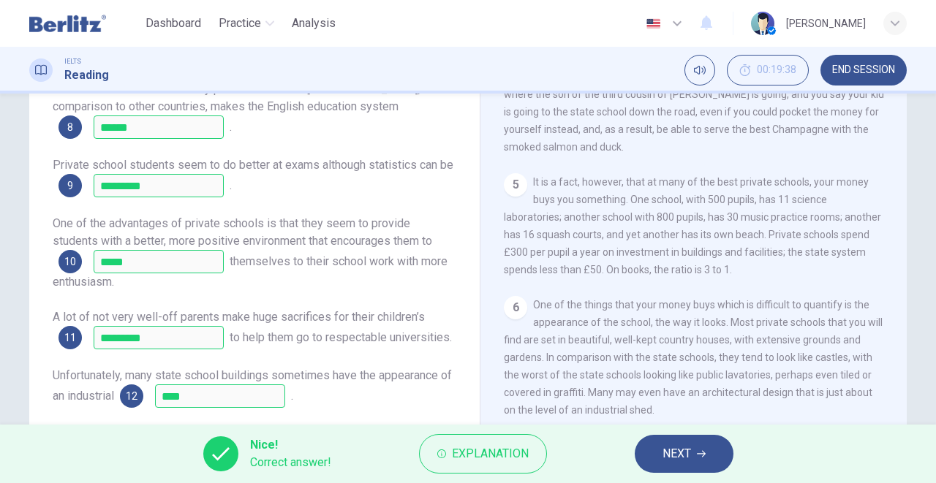
scroll to position [235, 0]
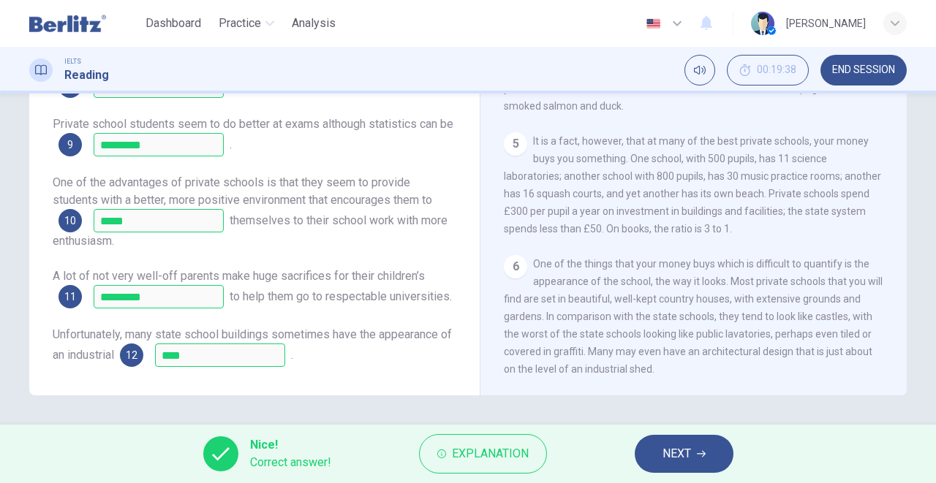
click at [679, 453] on span "NEXT" at bounding box center [676, 454] width 29 height 20
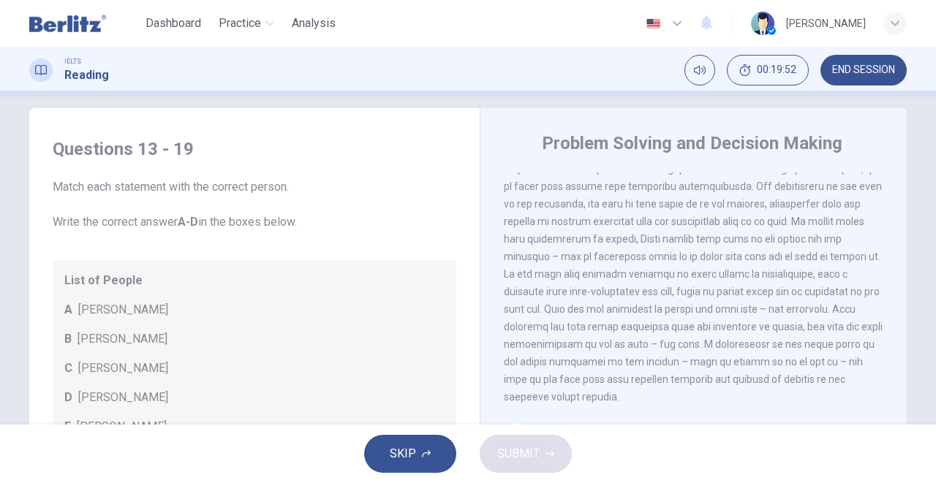
scroll to position [0, 0]
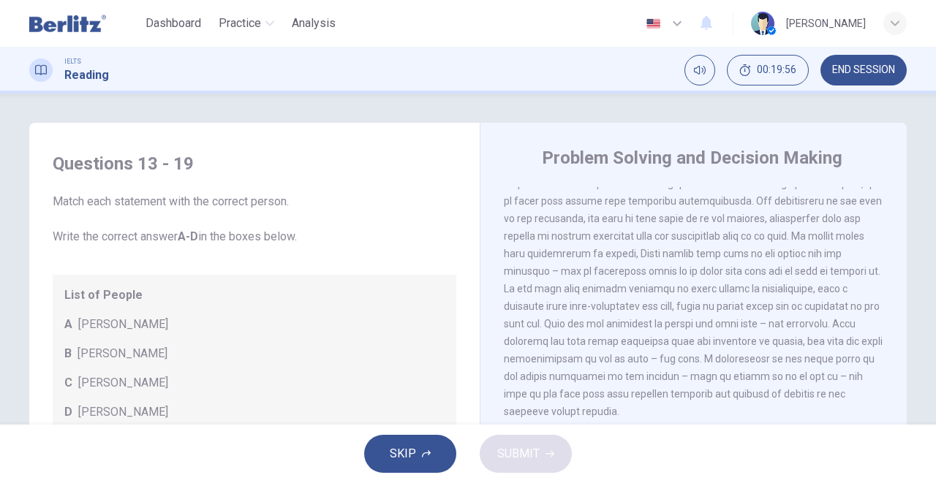
drag, startPoint x: 70, startPoint y: 26, endPoint x: 515, endPoint y: 83, distance: 448.1
click at [70, 26] on img at bounding box center [67, 23] width 77 height 29
